Goal: Communication & Community: Answer question/provide support

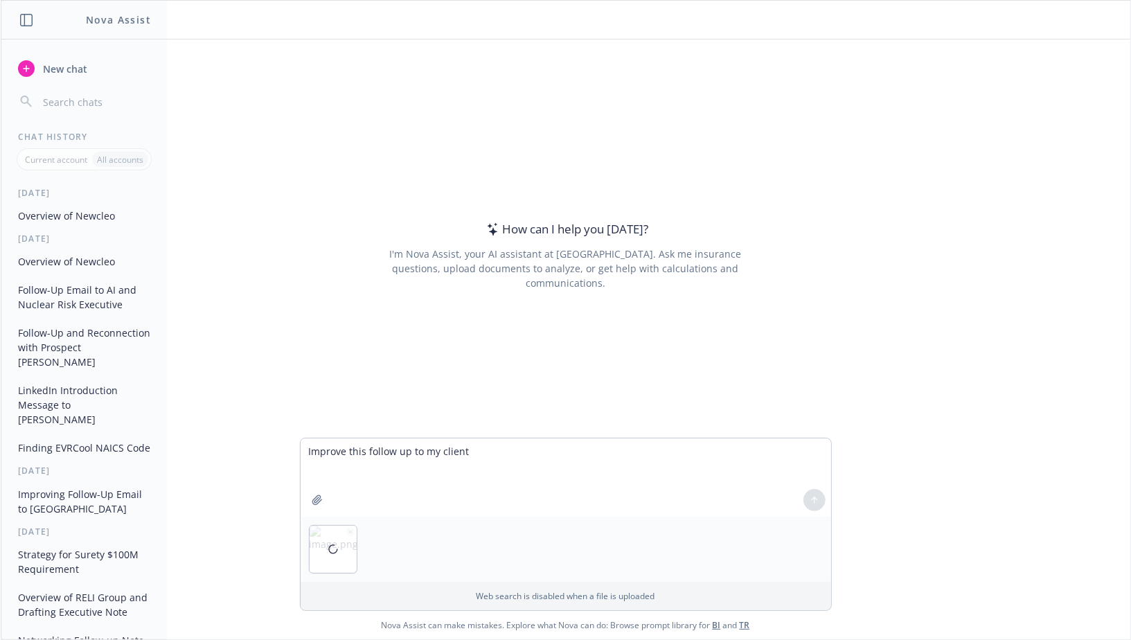
click at [109, 148] on div "Current account All accounts" at bounding box center [84, 159] width 135 height 22
click at [109, 157] on p "All accounts" at bounding box center [120, 160] width 46 height 12
click at [71, 160] on p "Current account" at bounding box center [56, 160] width 62 height 12
click at [350, 533] on icon "button" at bounding box center [349, 531] width 3 height 3
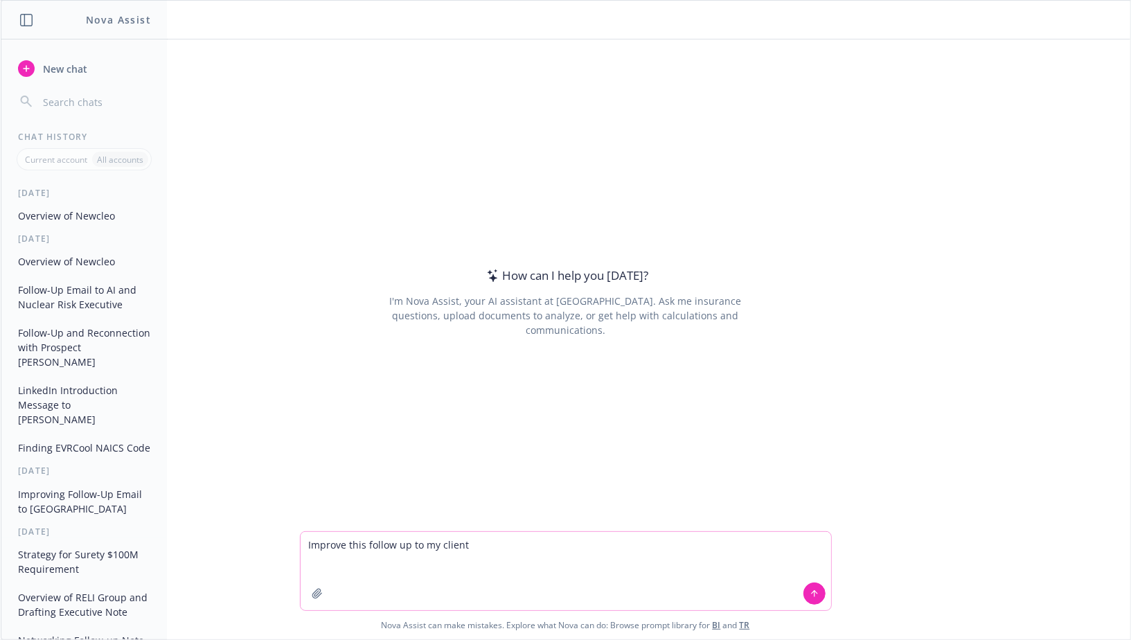
click at [452, 547] on textarea "Improve this follow up to my client" at bounding box center [566, 571] width 531 height 78
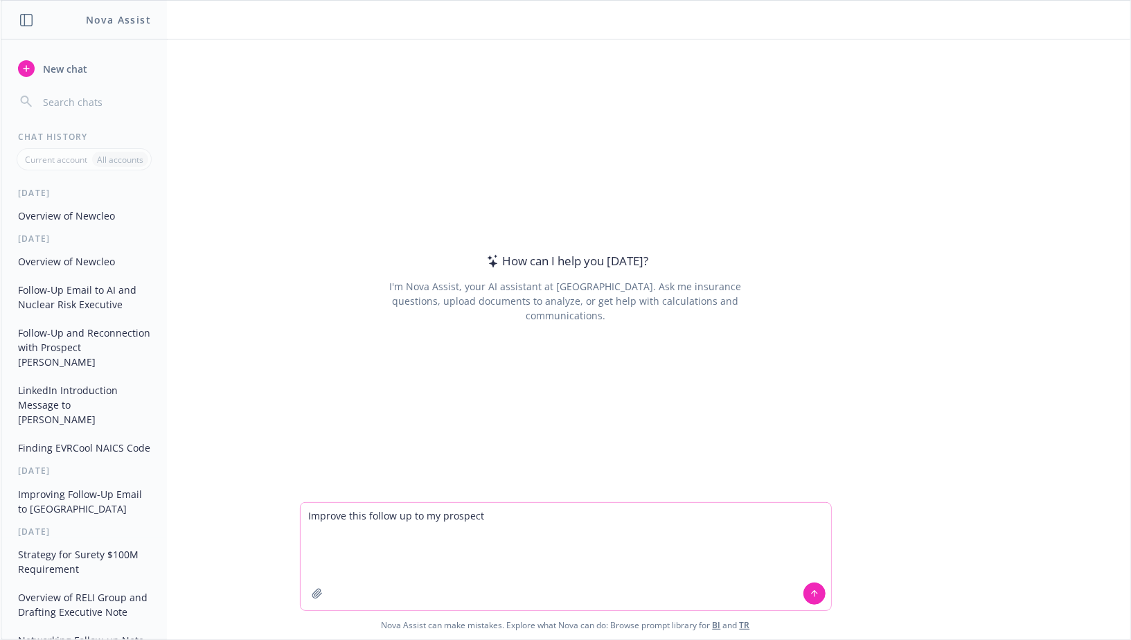
paste textarea
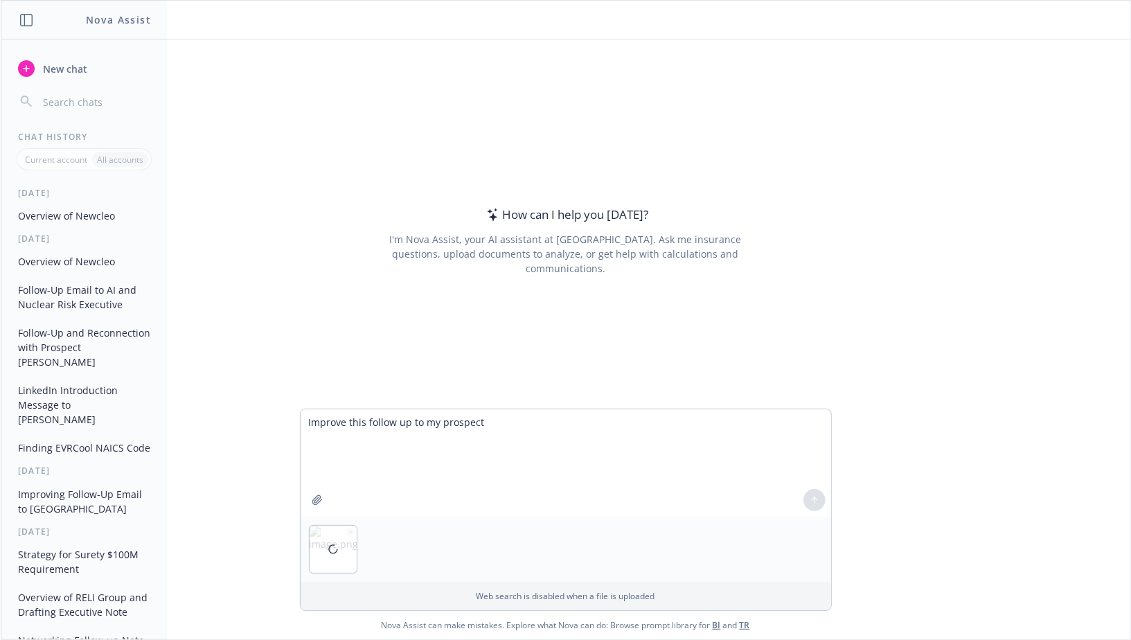
click at [349, 532] on div at bounding box center [333, 549] width 47 height 47
click at [349, 532] on icon "button" at bounding box center [350, 531] width 7 height 7
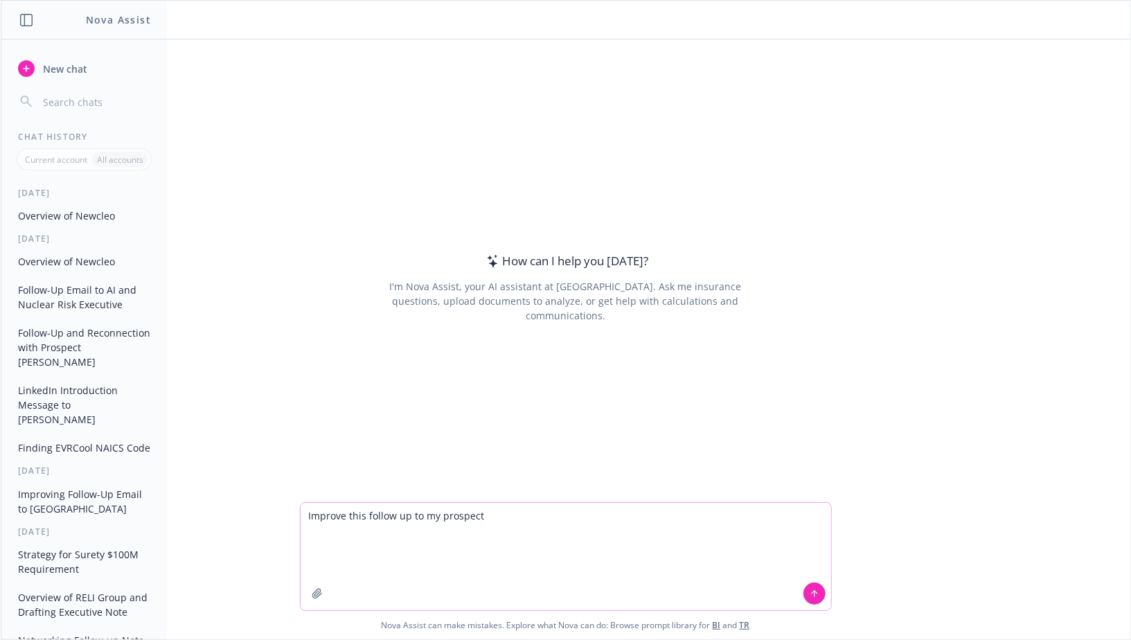
paste textarea "Lo Ips, D sita cons adi’el sed d eiusmod tem incid utlab et doloremag! Aliq eni…"
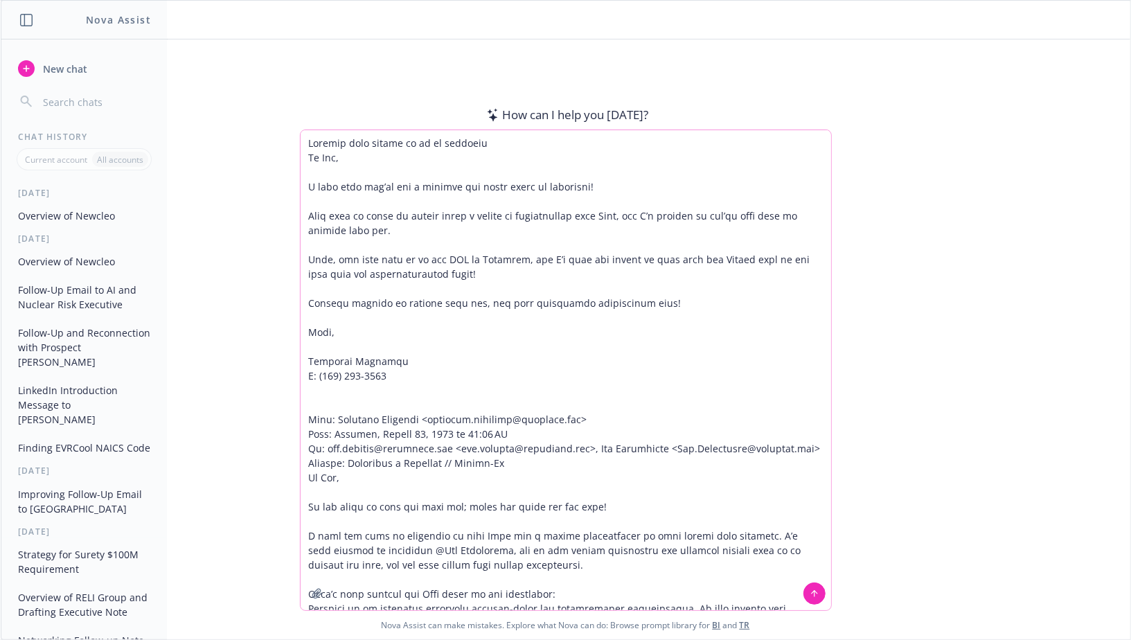
scroll to position [411, 0]
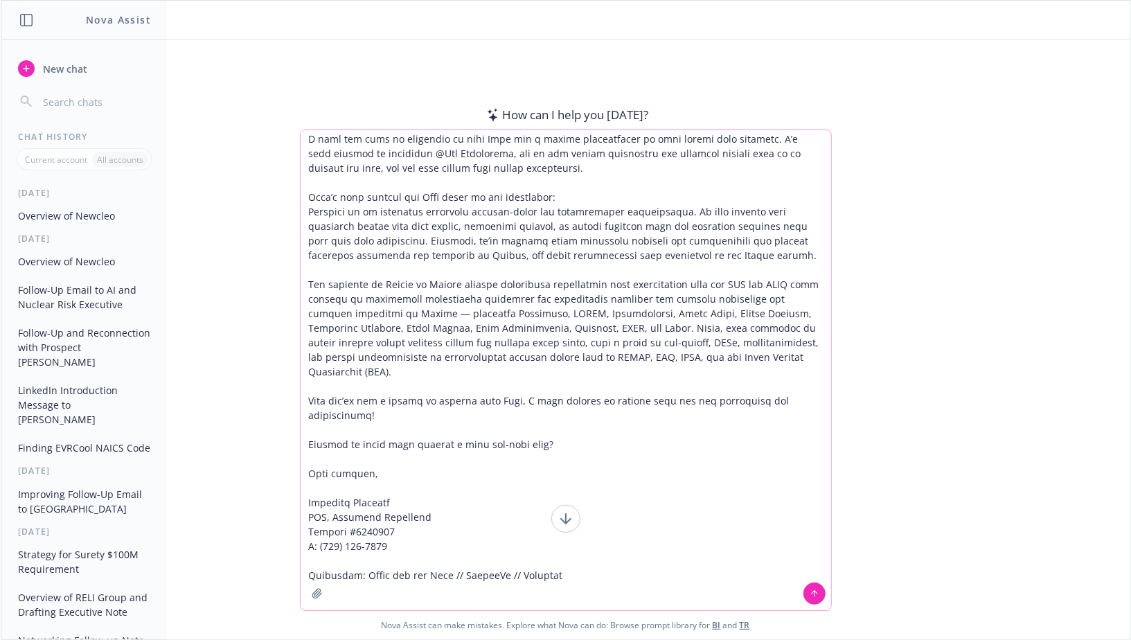
type textarea "Loremip dolo sitame co ad el seddoeiu Te Inc, U labo etdo mag’al eni a minimve …"
click at [810, 594] on icon at bounding box center [815, 594] width 10 height 10
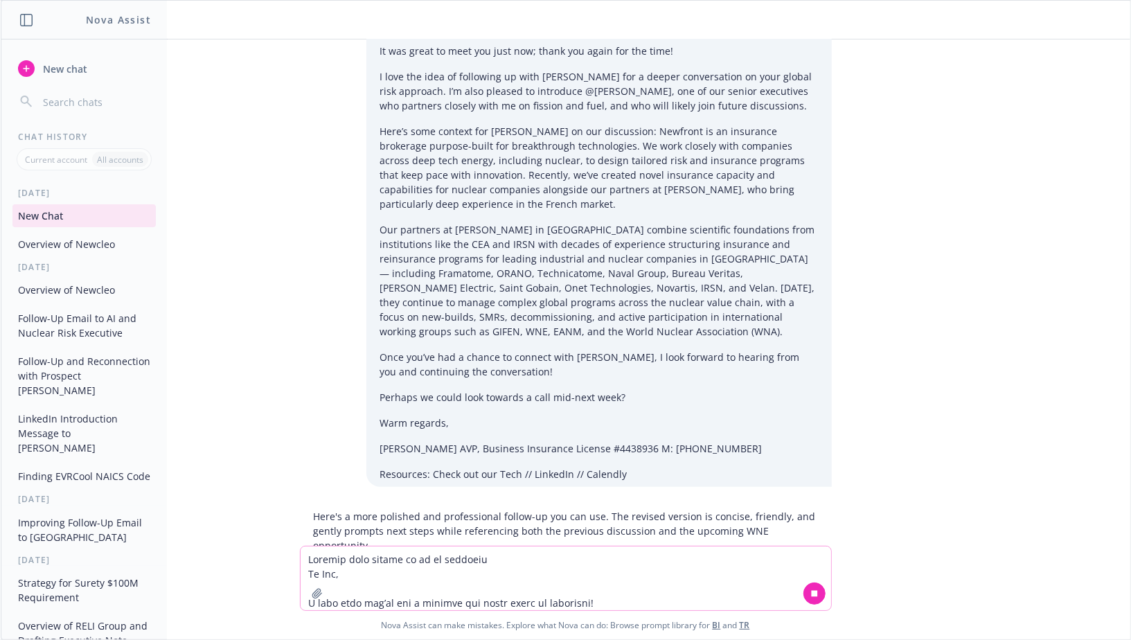
scroll to position [393, 0]
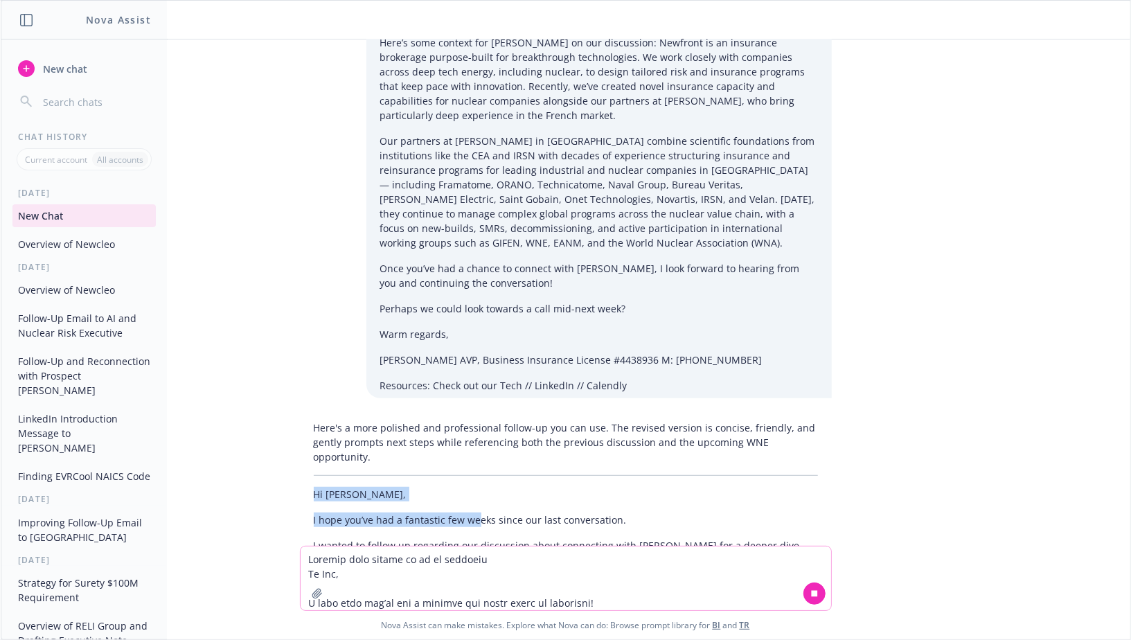
drag, startPoint x: 317, startPoint y: 450, endPoint x: 487, endPoint y: 477, distance: 172.4
click at [486, 475] on div "Here's a more polished and professional follow-up you can use. The revised vers…" at bounding box center [566, 514] width 532 height 198
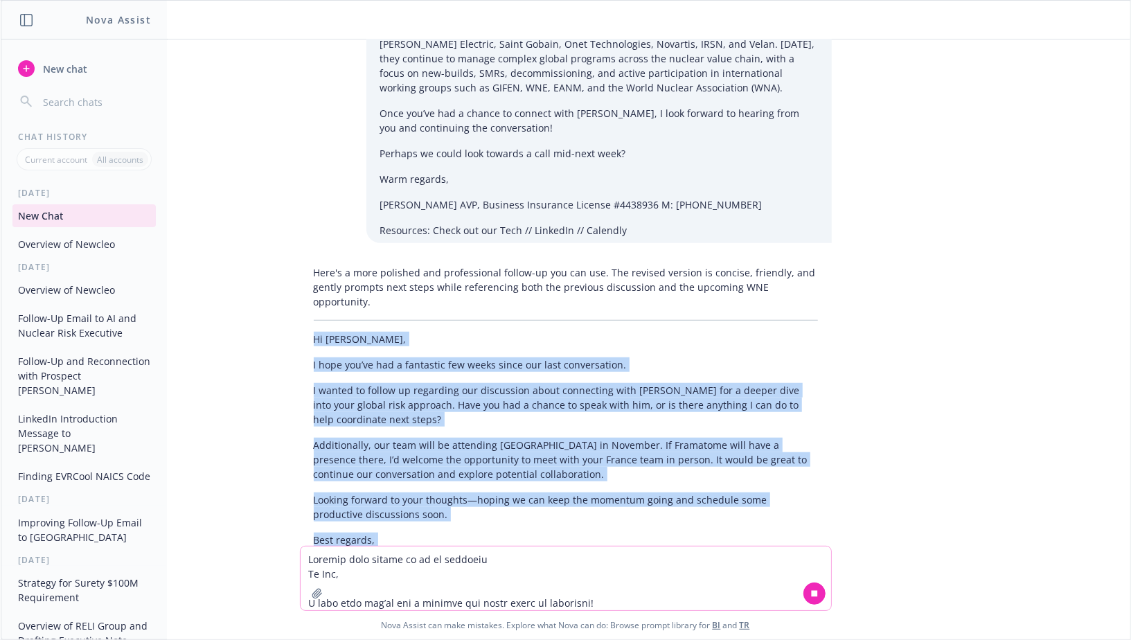
click at [401, 522] on div "Here's a more polished and professional follow-up you can use. The revised vers…" at bounding box center [566, 439] width 532 height 359
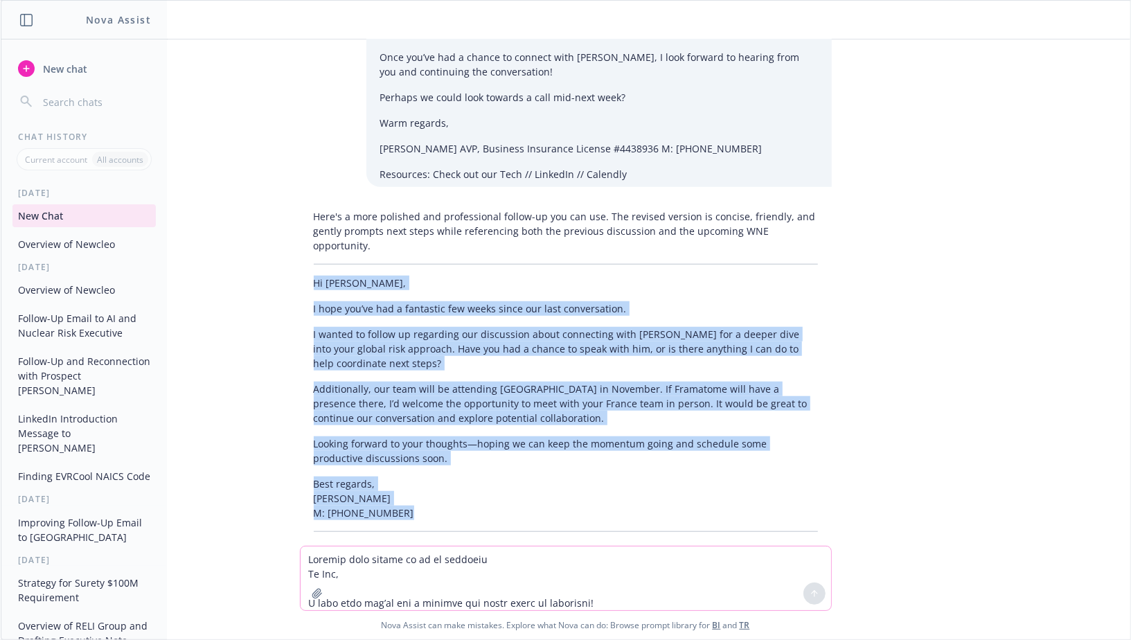
scroll to position [609, 0]
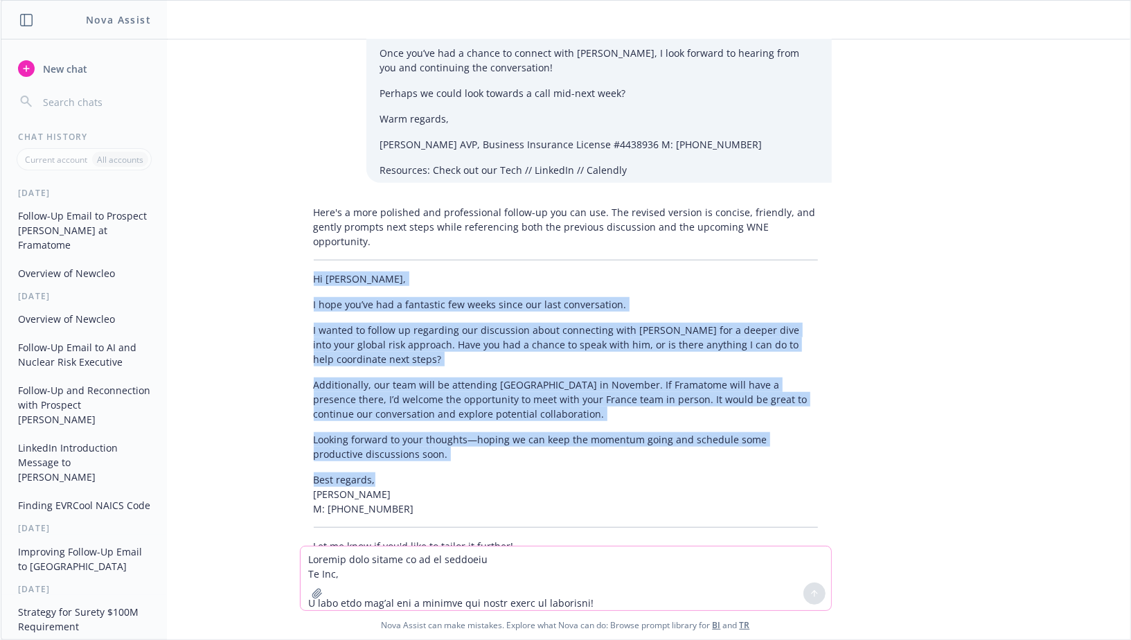
click at [382, 472] on p "Best regards, [PERSON_NAME] M: [PHONE_NUMBER]" at bounding box center [566, 494] width 504 height 44
copy div "Hi [PERSON_NAME], I hope you’ve had a fantastic few weeks since our last conver…"
click at [461, 323] on p "I wanted to follow up regarding our discussion about connecting with [PERSON_NA…" at bounding box center [566, 345] width 504 height 44
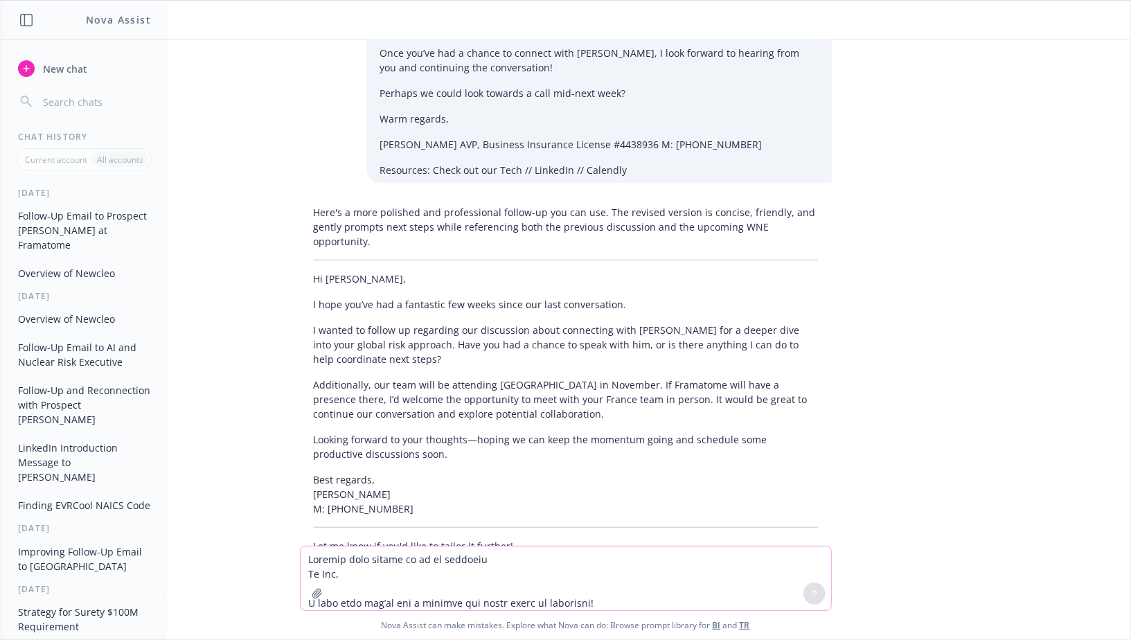
click at [112, 64] on button "New chat" at bounding box center [83, 68] width 143 height 25
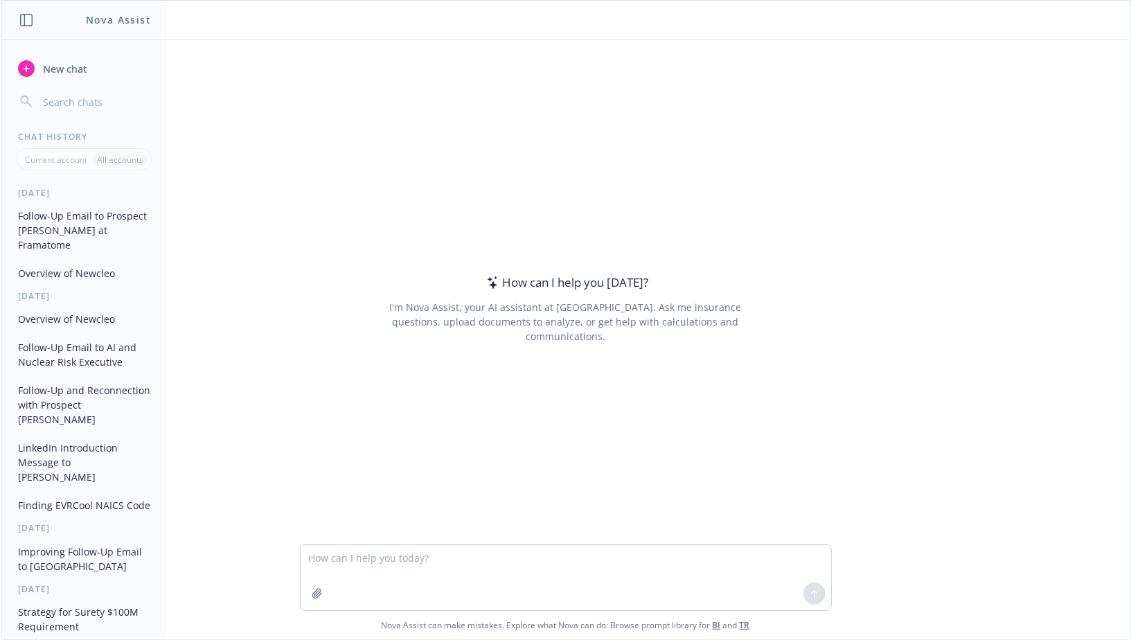
click at [364, 553] on textarea at bounding box center [566, 577] width 531 height 65
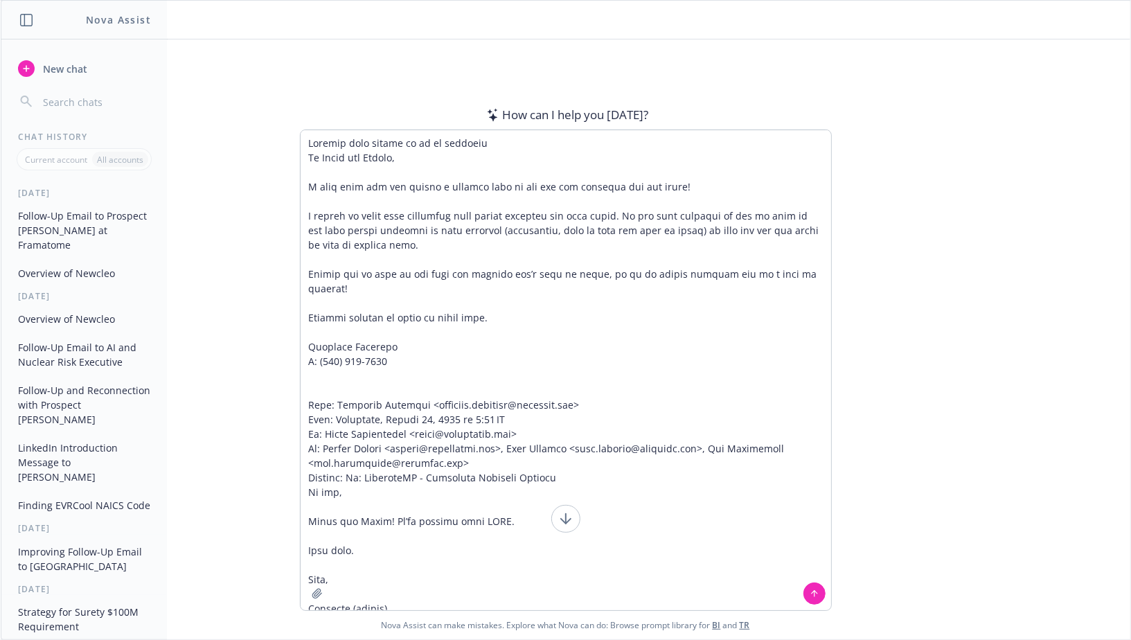
type textarea "Loremip dolo sitame co ad el seddoeiu Te Incid utl Etdolo, M aliq enim adm ven …"
click at [811, 598] on icon at bounding box center [815, 594] width 10 height 10
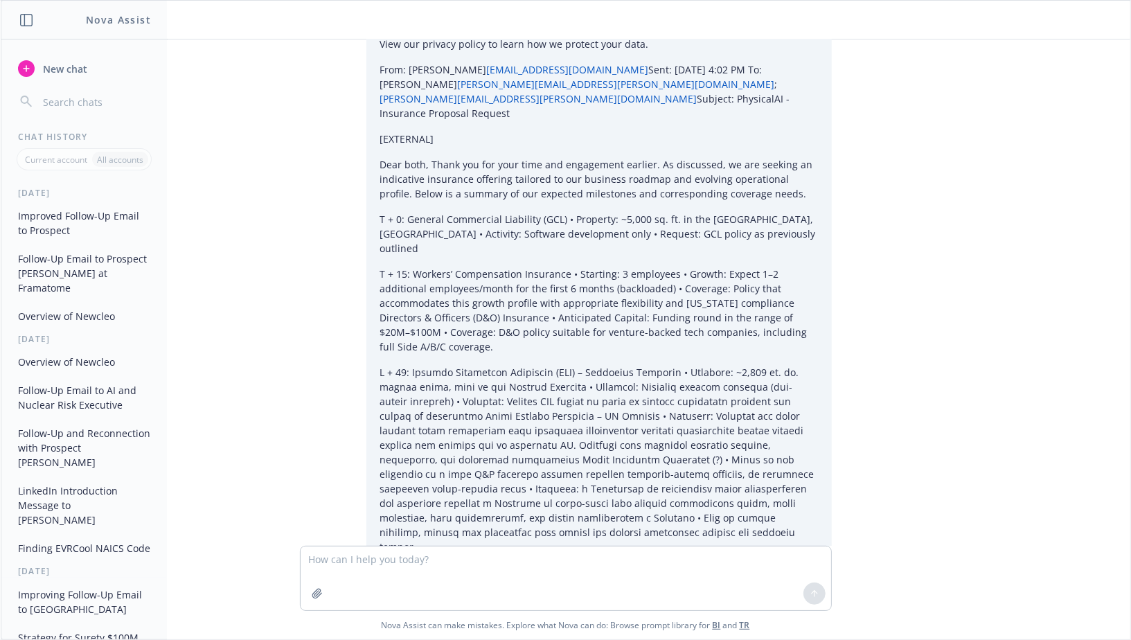
scroll to position [9929, 0]
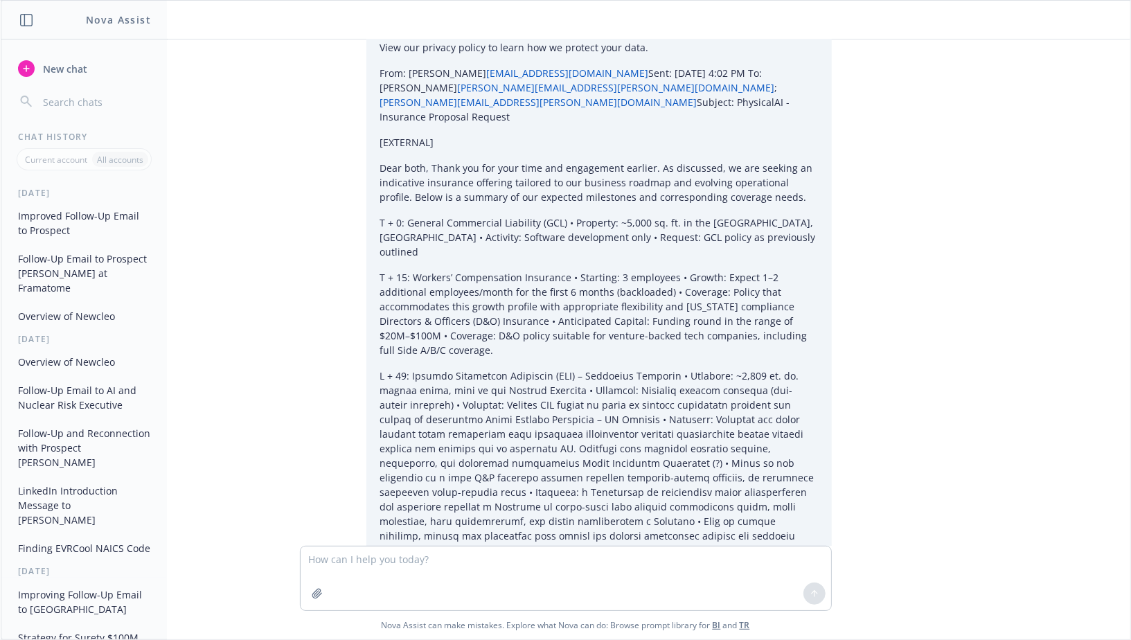
drag, startPoint x: 382, startPoint y: 354, endPoint x: 305, endPoint y: 164, distance: 204.5
copy div "Hi [PERSON_NAME] and [PERSON_NAME], I hope you’re both having a great week and …"
click at [107, 64] on button "New chat" at bounding box center [83, 68] width 143 height 25
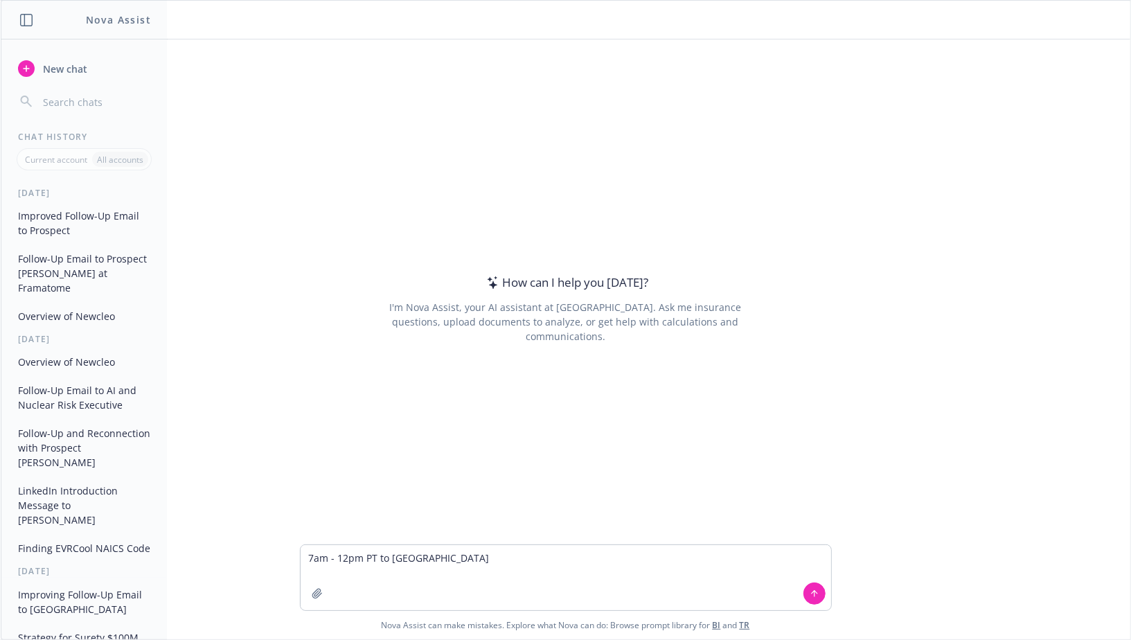
type textarea "7am - 12pm PT to [GEOGRAPHIC_DATA]"
click at [818, 597] on icon at bounding box center [815, 594] width 10 height 10
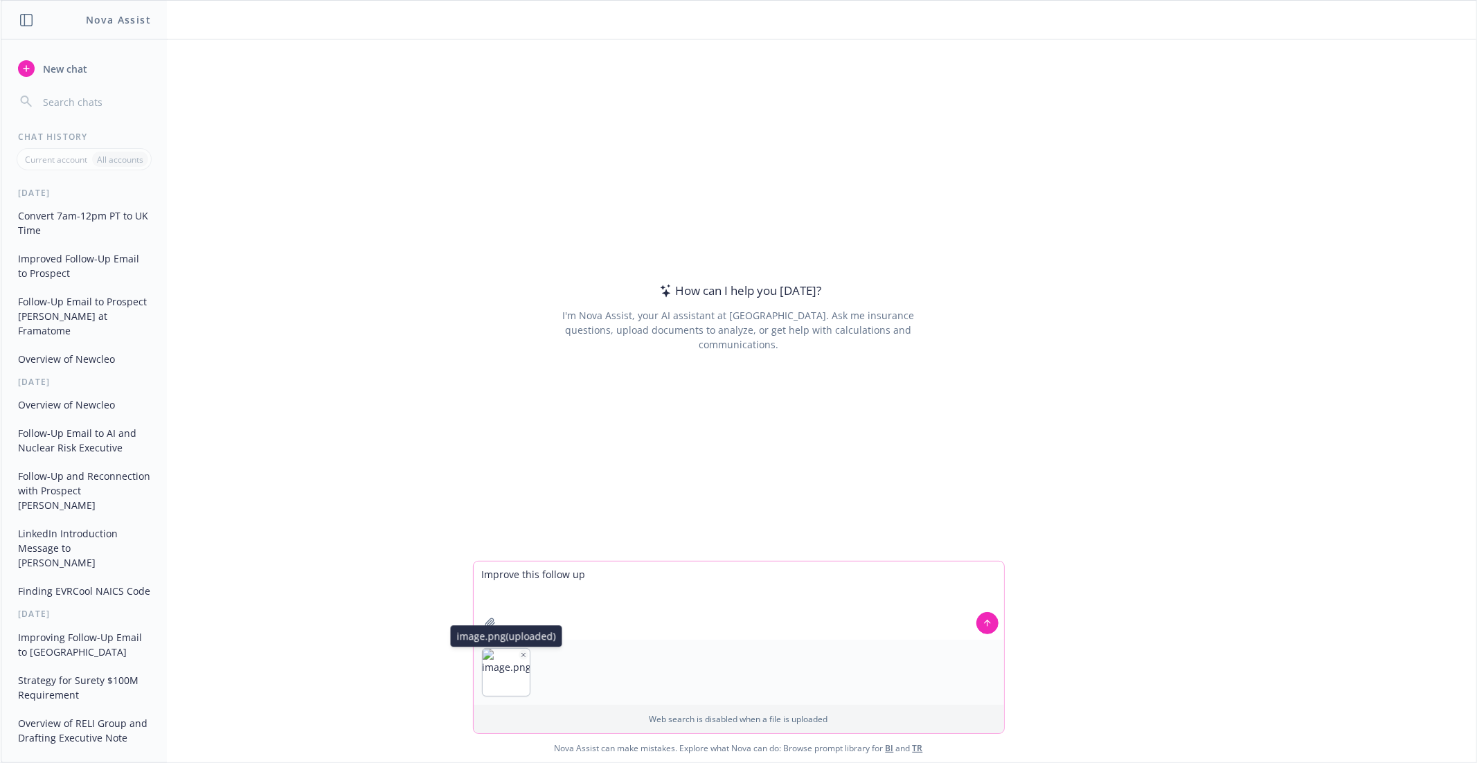
click at [522, 655] on icon "button" at bounding box center [523, 654] width 3 height 3
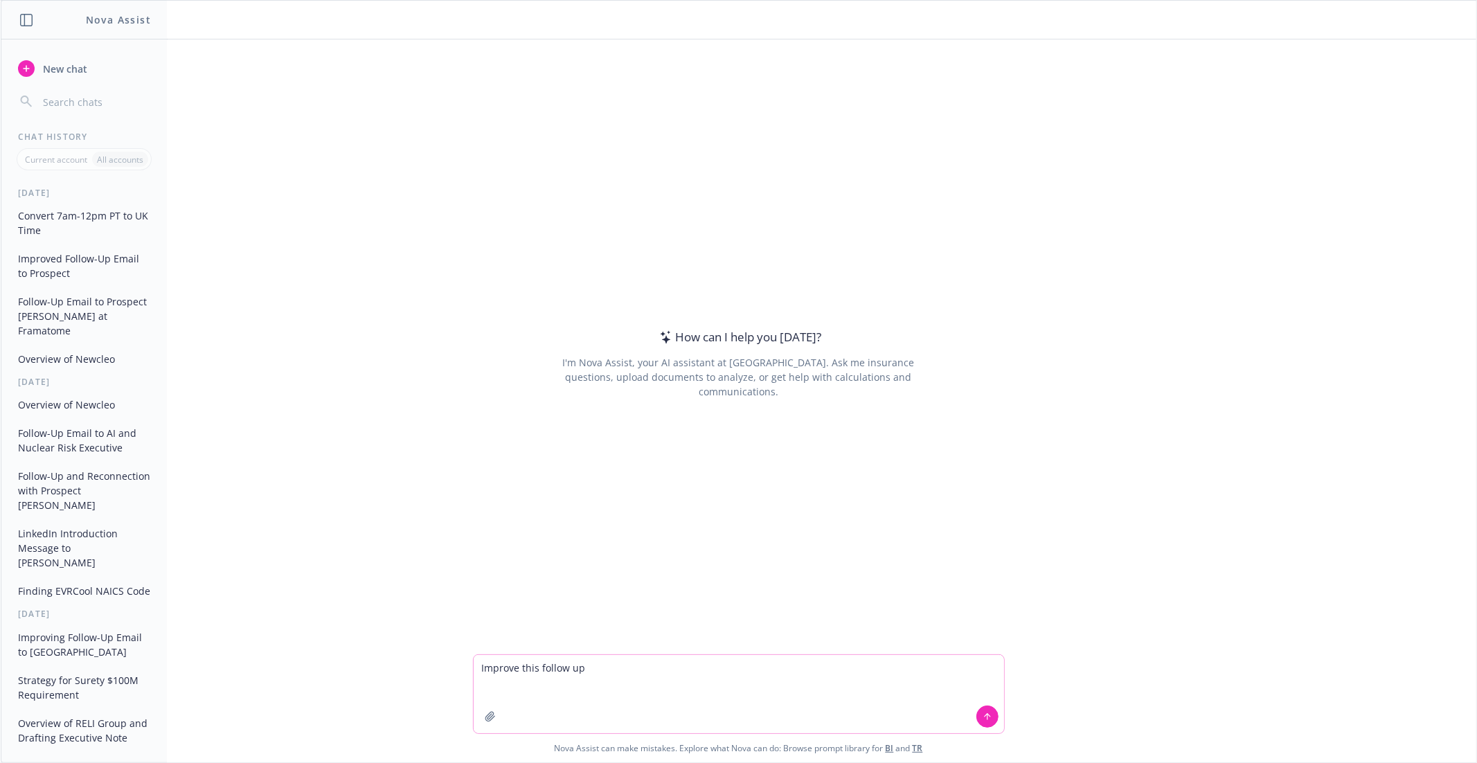
paste textarea "Hi JR and [PERSON_NAME], I hope that you have had a stellar few months since we…"
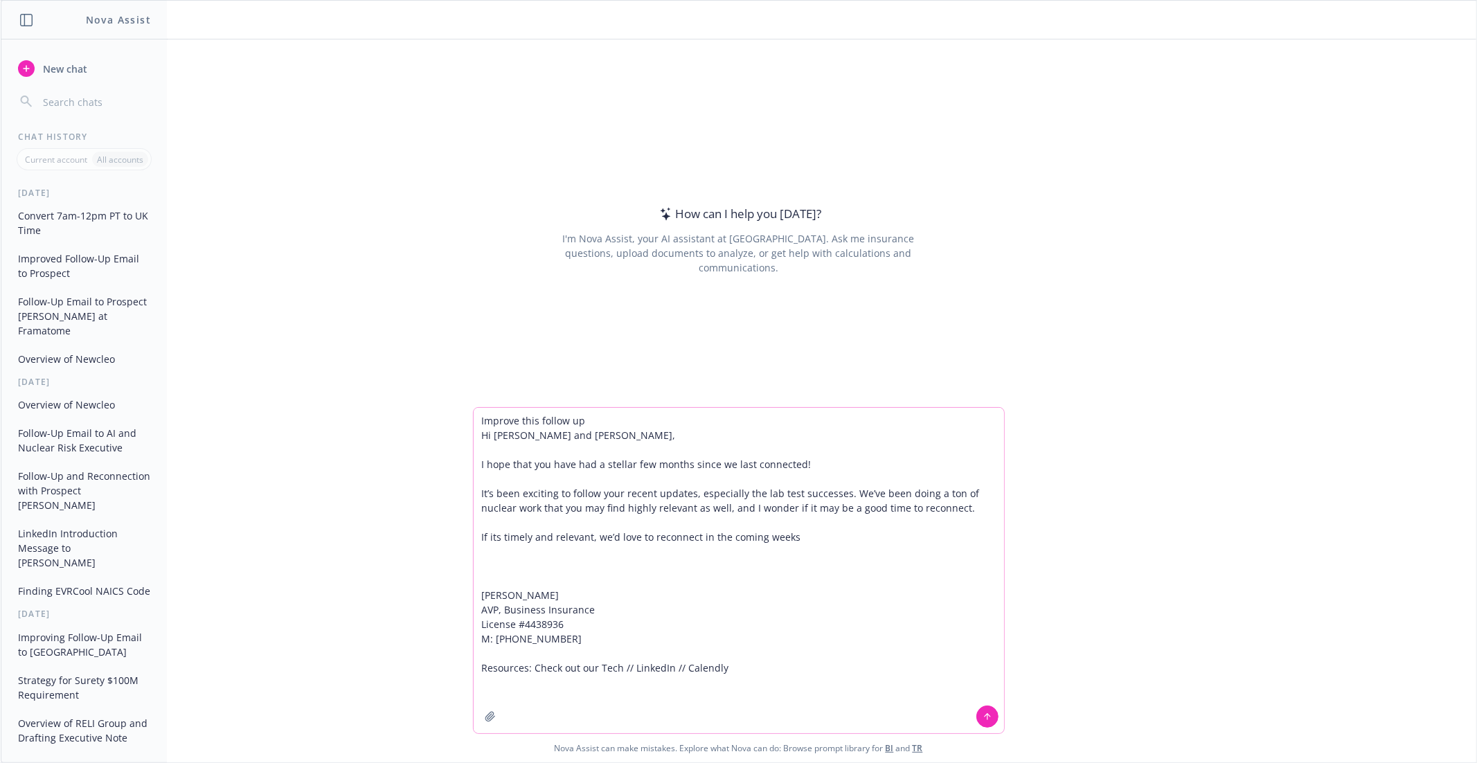
type textarea "Improve this follow up Hi [PERSON_NAME] and [PERSON_NAME], I hope that you have…"
click at [988, 714] on icon at bounding box center [988, 717] width 10 height 10
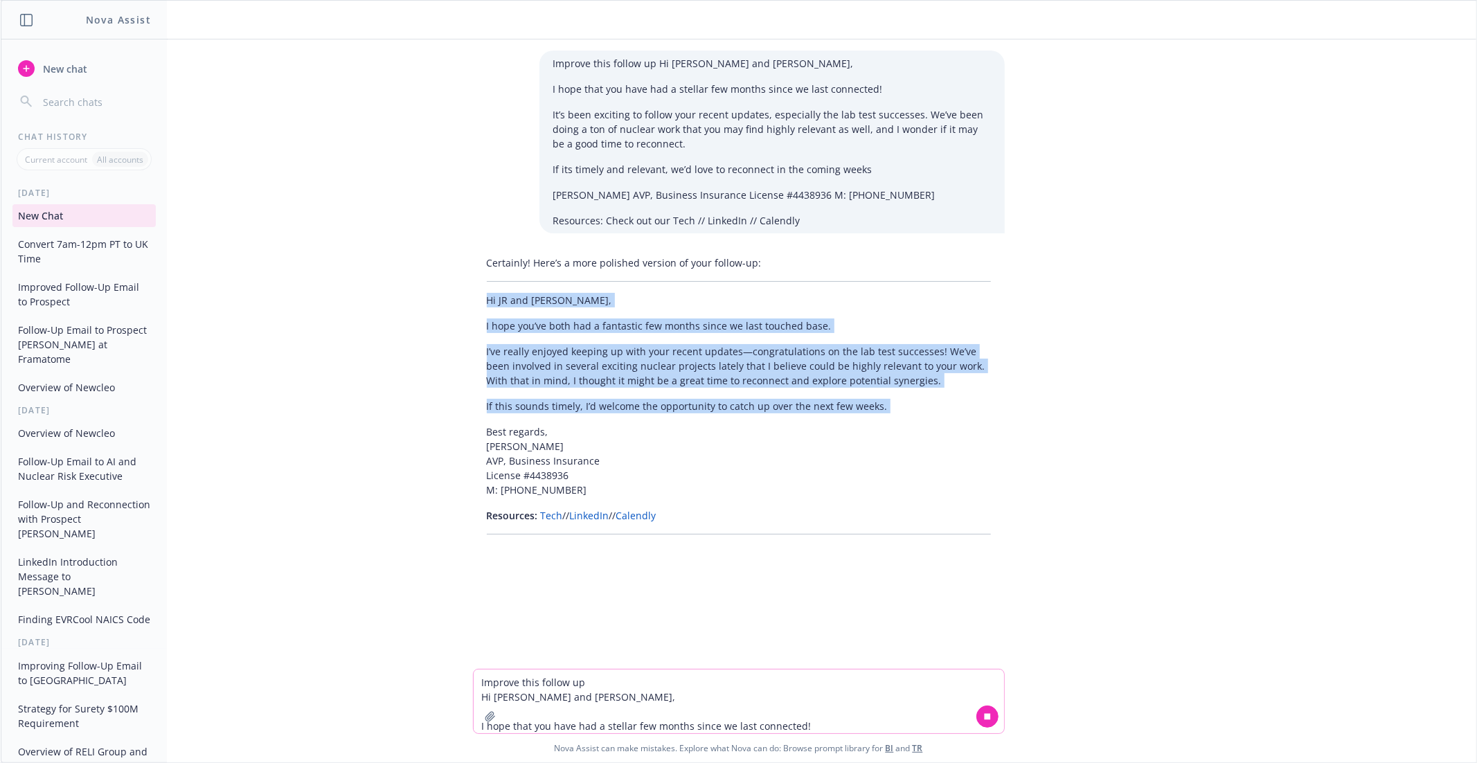
drag, startPoint x: 487, startPoint y: 297, endPoint x: 686, endPoint y: 425, distance: 236.1
click at [686, 425] on div "Certainly! Here’s a more polished version of your follow-up: Hi JR and [PERSON_…" at bounding box center [739, 395] width 532 height 290
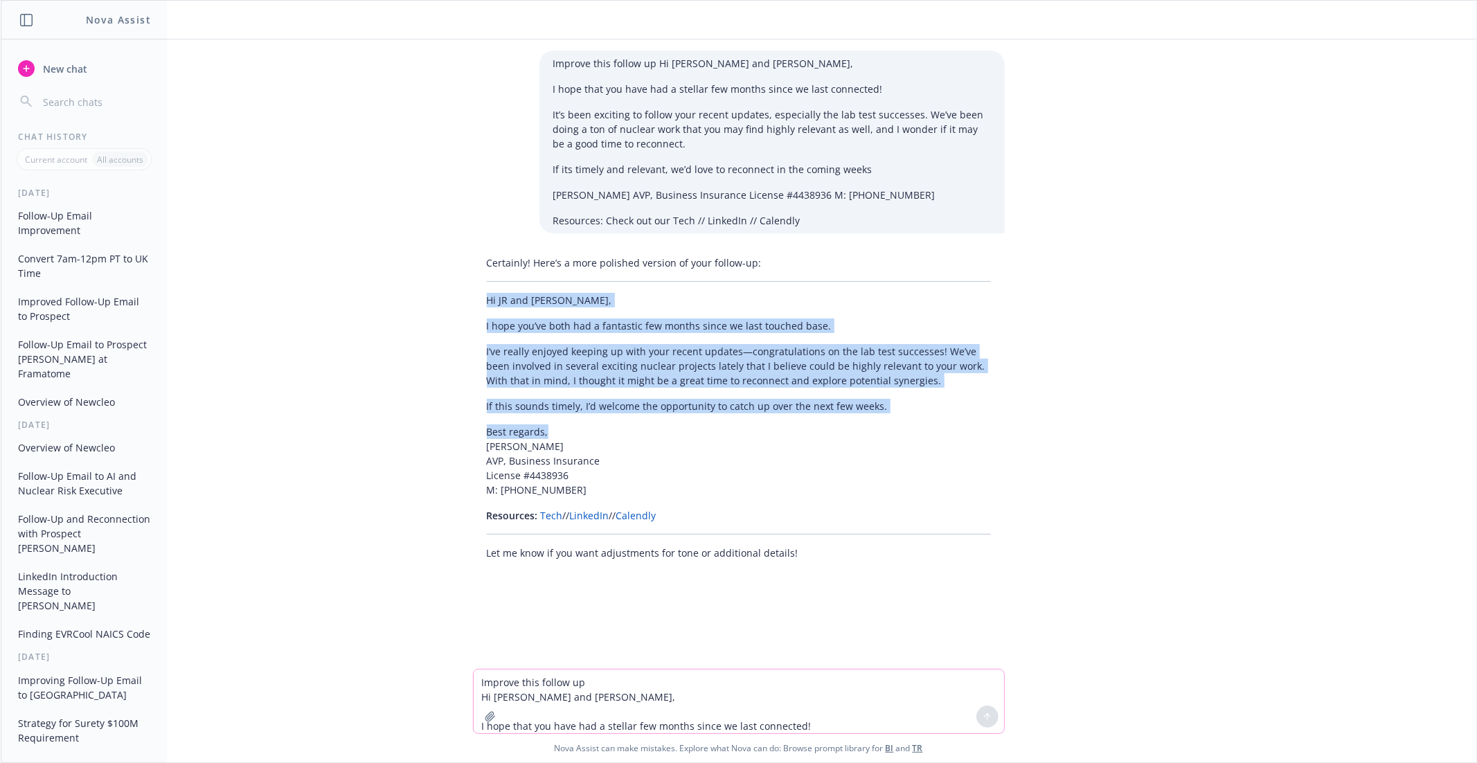
copy div "Hi JR and Leeaht, I hope you’ve both had a fantastic few months since we last t…"
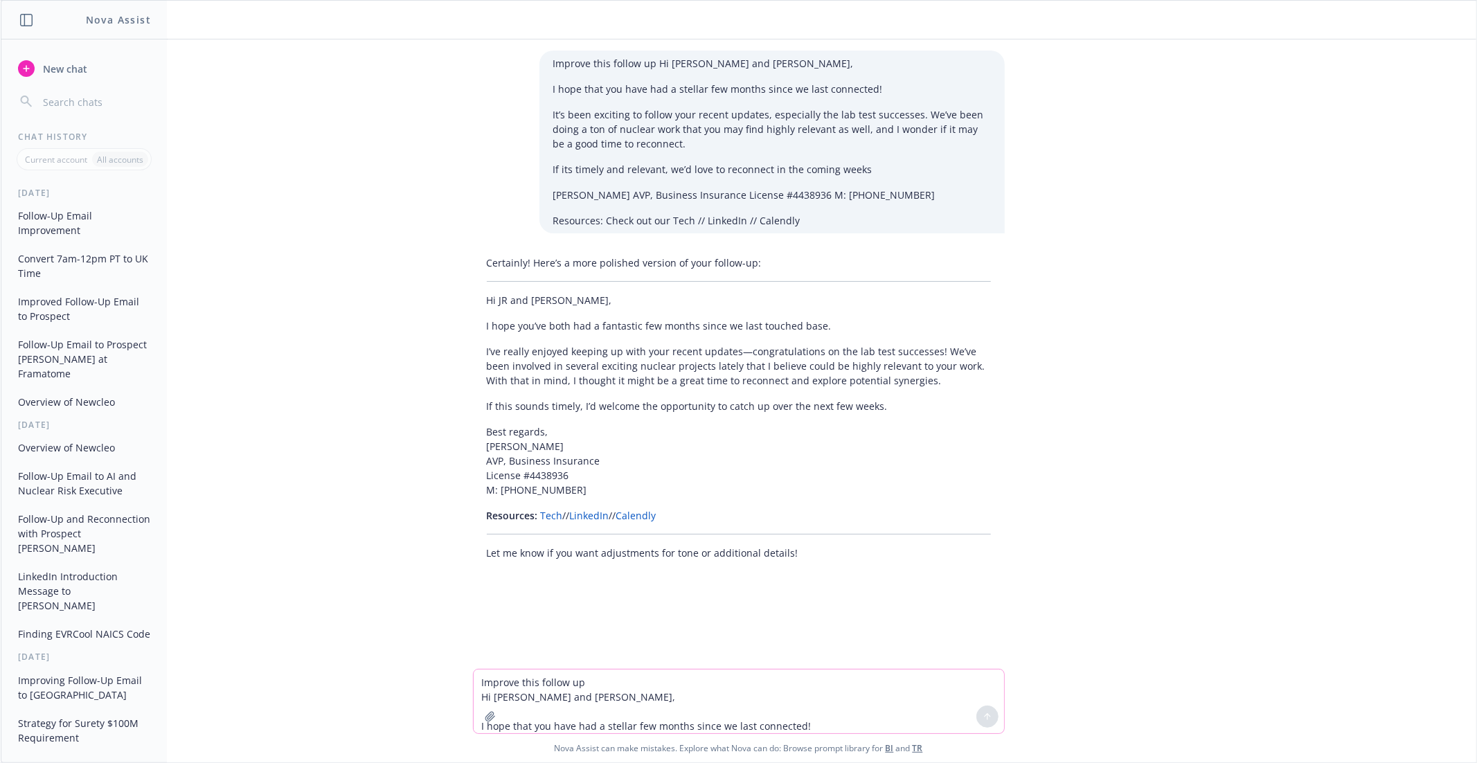
click at [551, 680] on textarea "Improve this follow up Hi JR and Leeaht, I hope that you have had a stellar few…" at bounding box center [739, 702] width 531 height 64
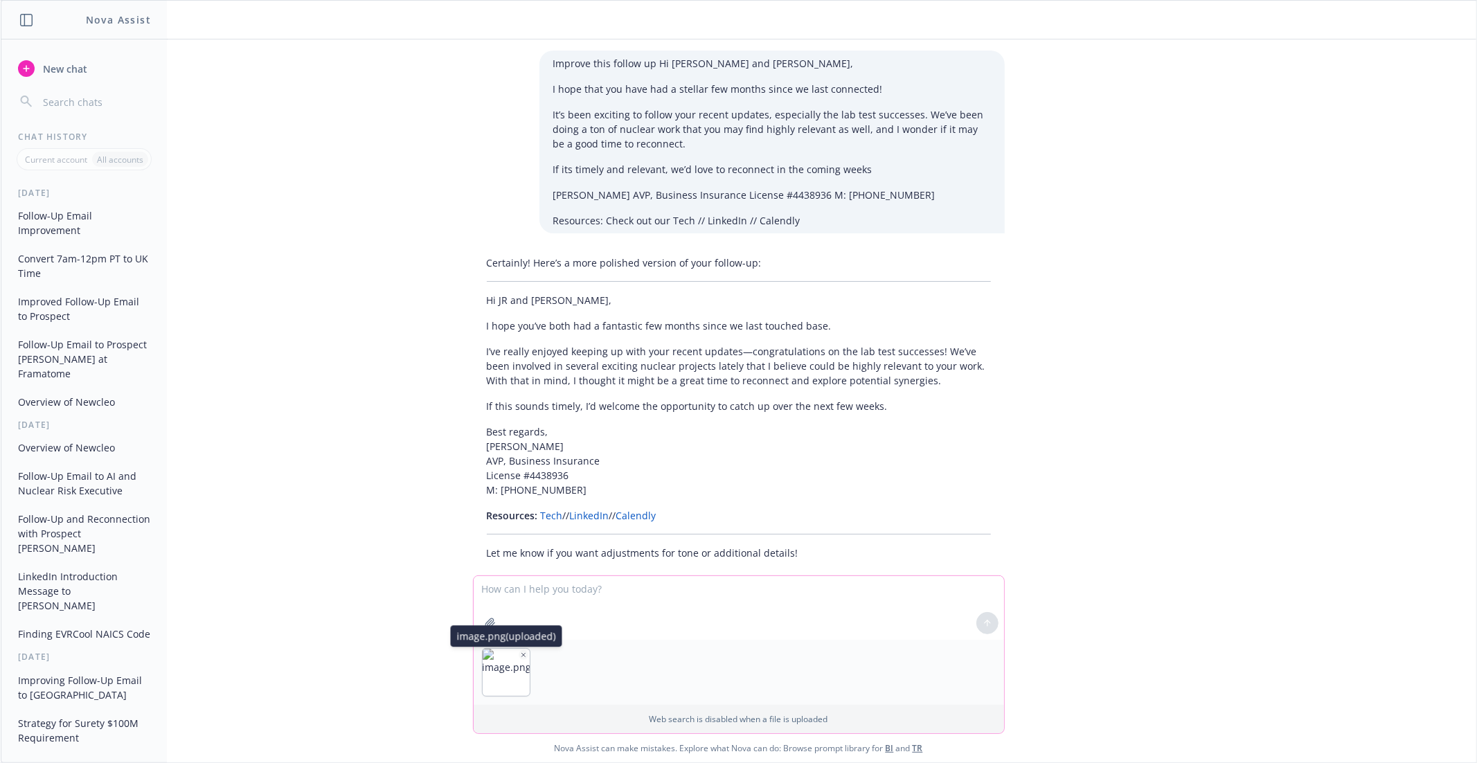
click at [524, 652] on icon "button" at bounding box center [523, 655] width 7 height 7
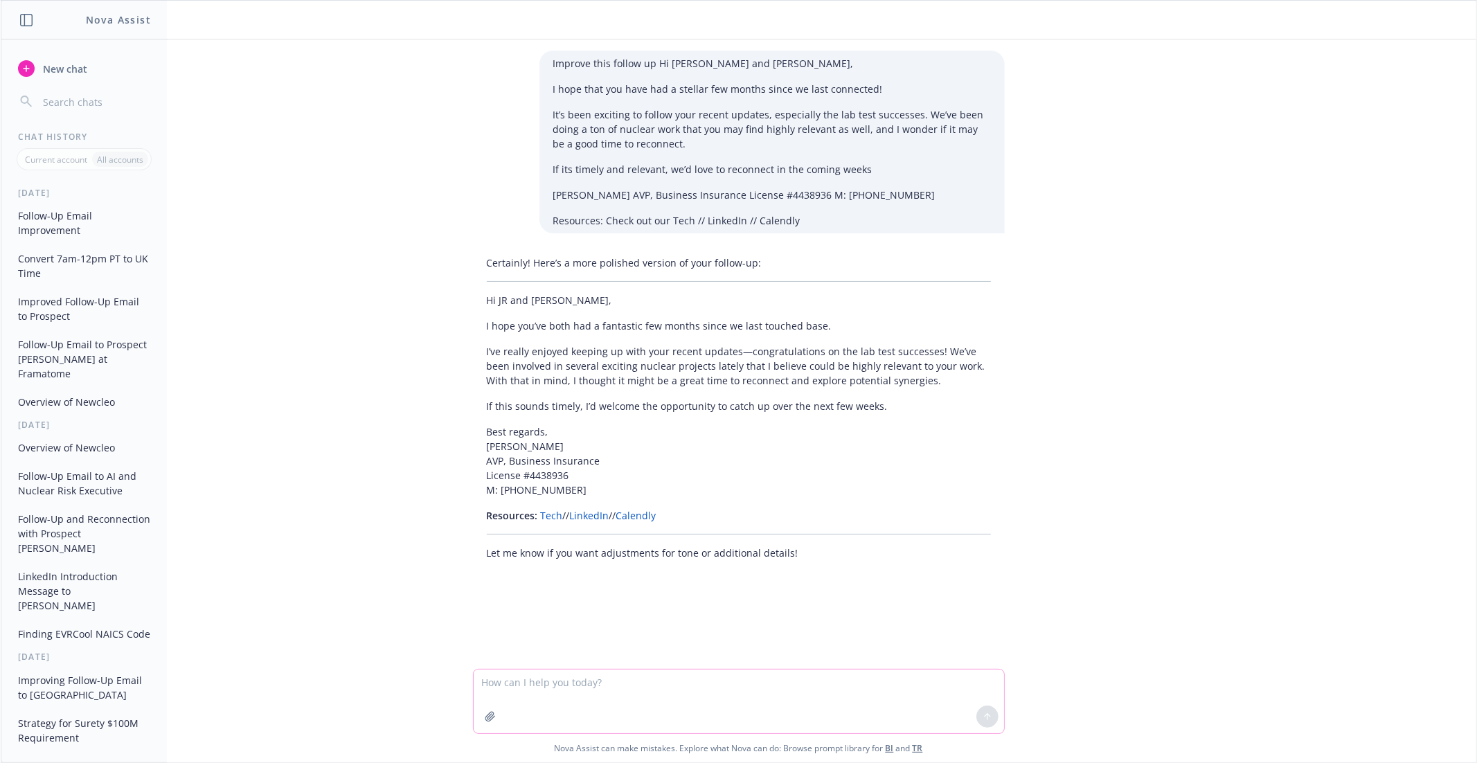
click at [507, 678] on textarea at bounding box center [739, 702] width 531 height 64
paste textarea "Hi JR and Leeaht, I hope you’ve both had a fantastic few months since we last t…"
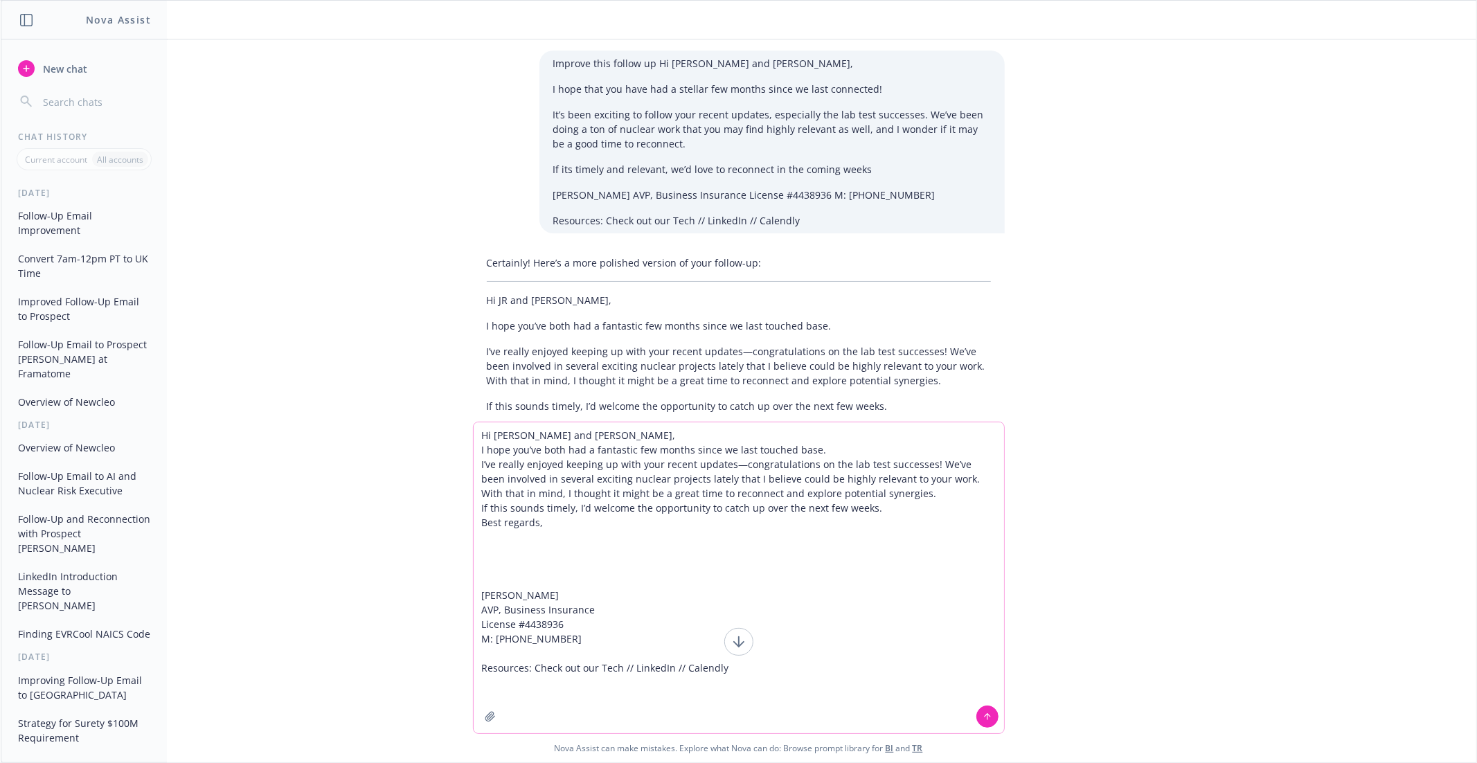
drag, startPoint x: 879, startPoint y: 492, endPoint x: 743, endPoint y: 501, distance: 136.7
click at [743, 501] on textarea "Hi JR and Leeaht, I hope you’ve both had a fantastic few months since we last t…" at bounding box center [739, 578] width 531 height 311
type textarea "Hi JR and Leeaht, I hope you’ve both had a fantastic few months since we last t…"
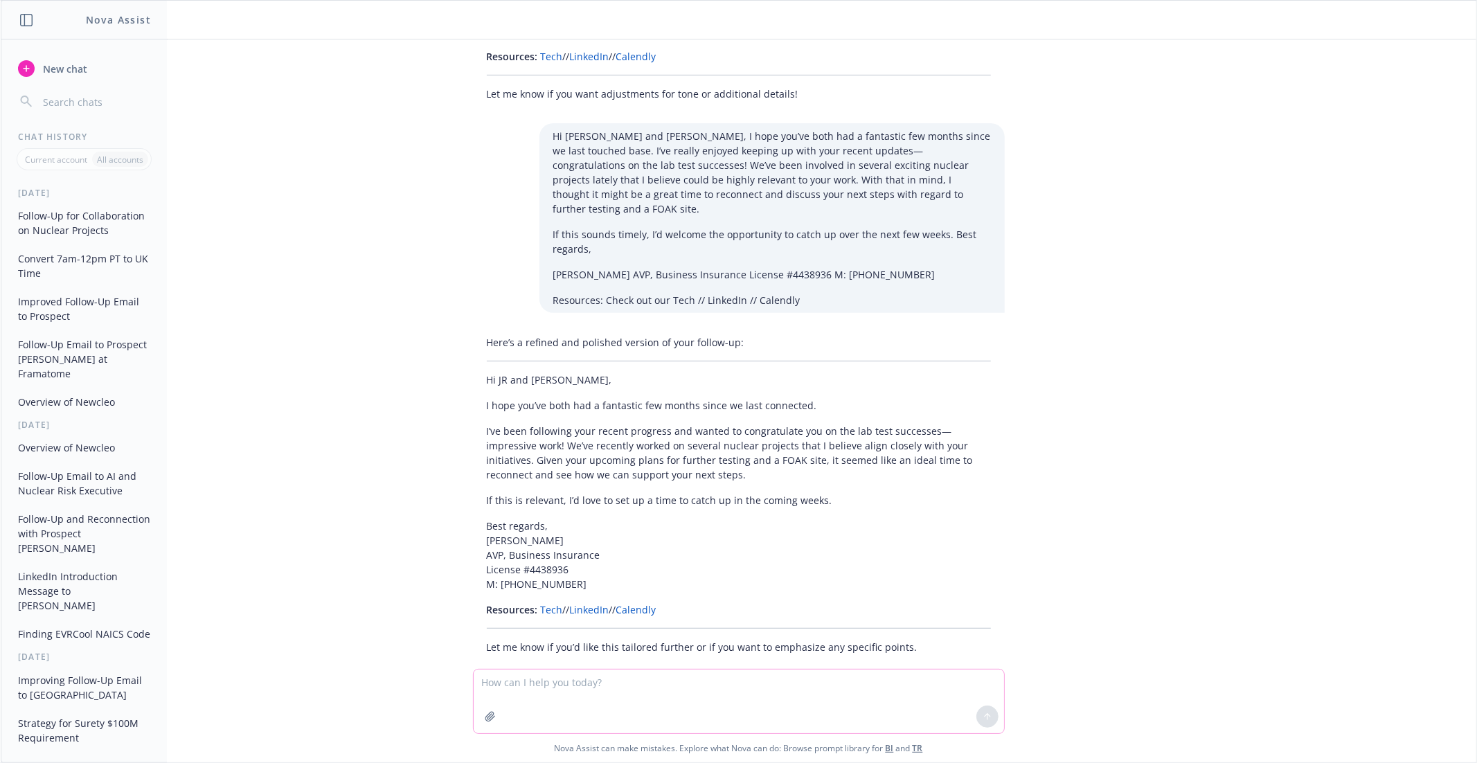
scroll to position [465, 0]
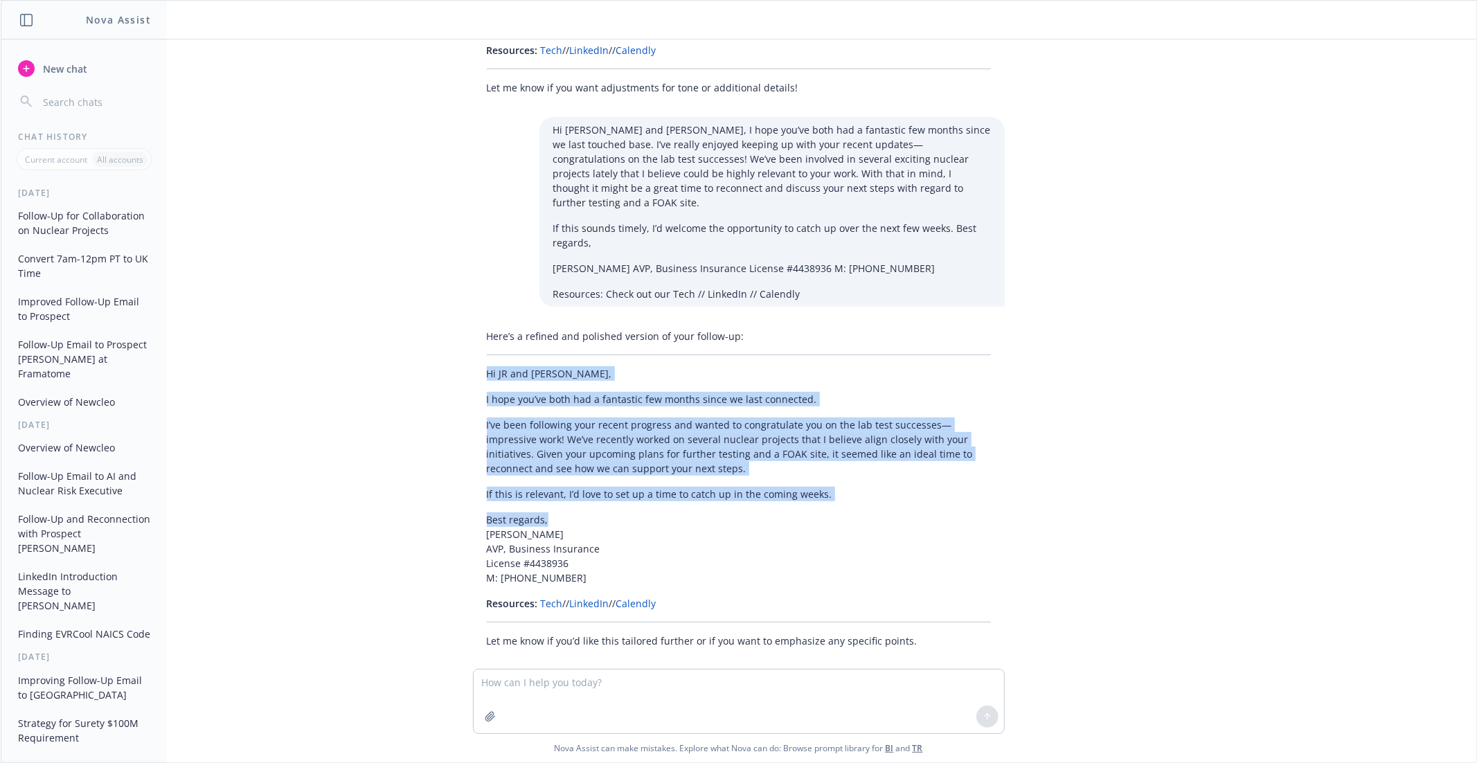
drag, startPoint x: 487, startPoint y: 355, endPoint x: 585, endPoint y: 502, distance: 176.7
click at [585, 502] on div "Here’s a refined and polished version of your follow-up: Hi JR and Leeaht, I ho…" at bounding box center [739, 488] width 532 height 330
copy div "Hi JR and Leeaht, I hope you’ve both had a fantastic few months since we last c…"
